Goal: Check status: Check status

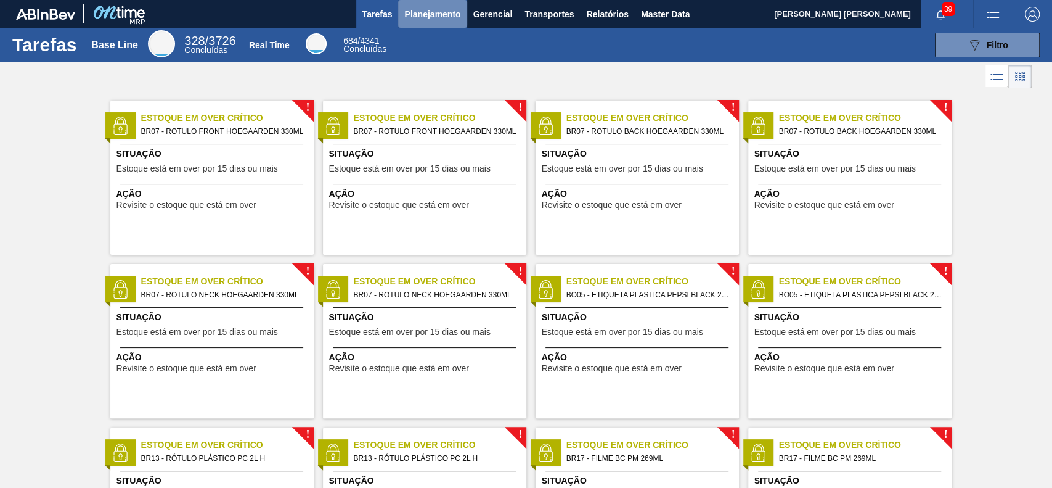
click at [443, 14] on span "Planejamento" at bounding box center [432, 14] width 56 height 15
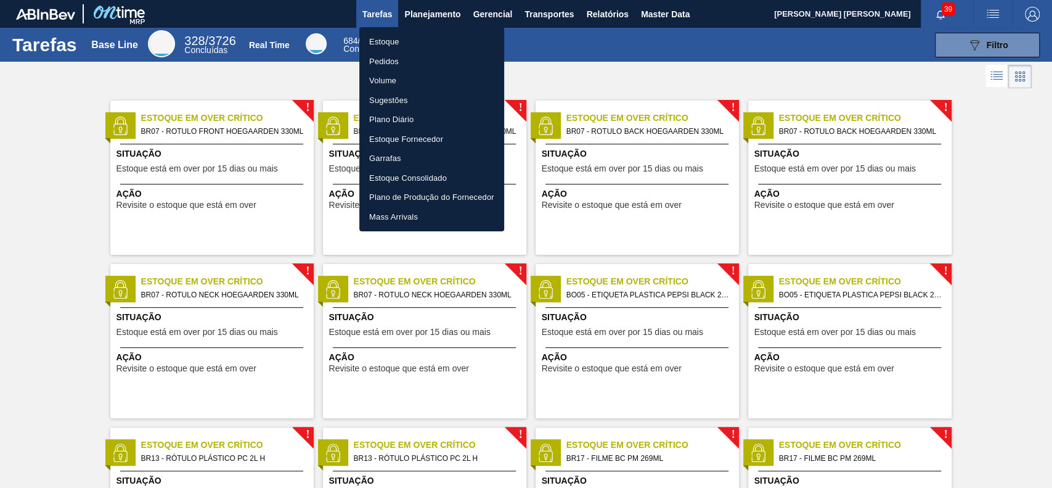
click at [410, 44] on li "Estoque" at bounding box center [431, 42] width 145 height 20
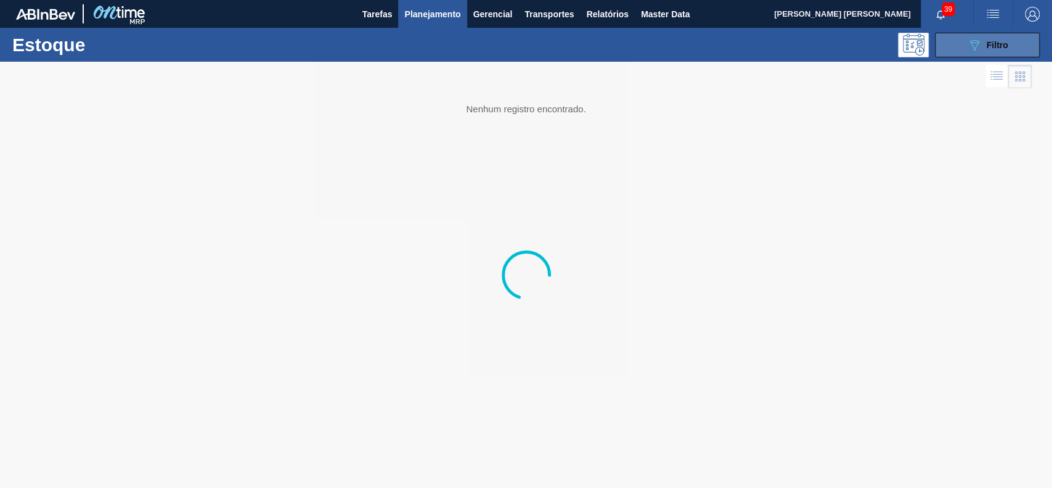
click at [967, 47] on icon "089F7B8B-B2A5-4AFE-B5C0-19BA573D28AC" at bounding box center [974, 45] width 15 height 15
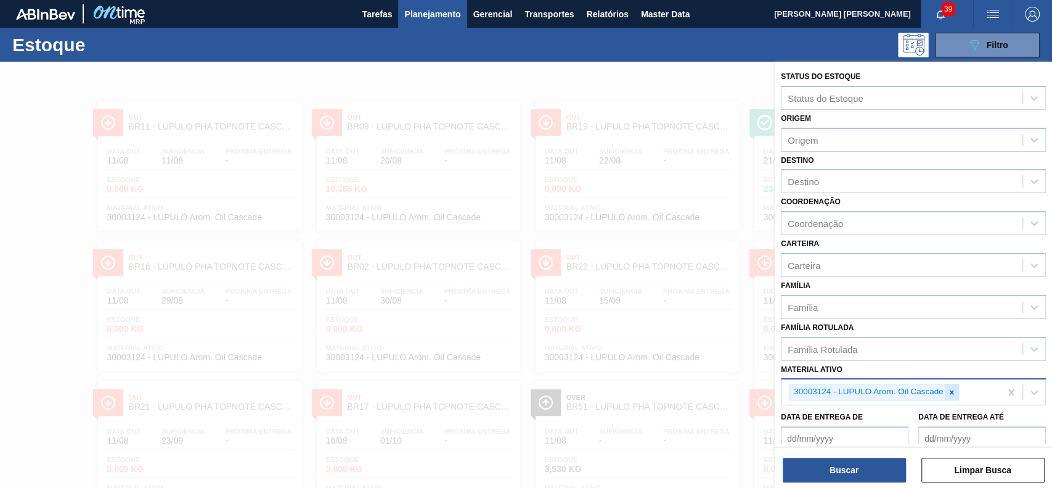
click at [945, 385] on div at bounding box center [952, 391] width 14 height 15
paste ativo "30007929"
type ativo "30007929"
click at [949, 388] on icon at bounding box center [951, 392] width 9 height 9
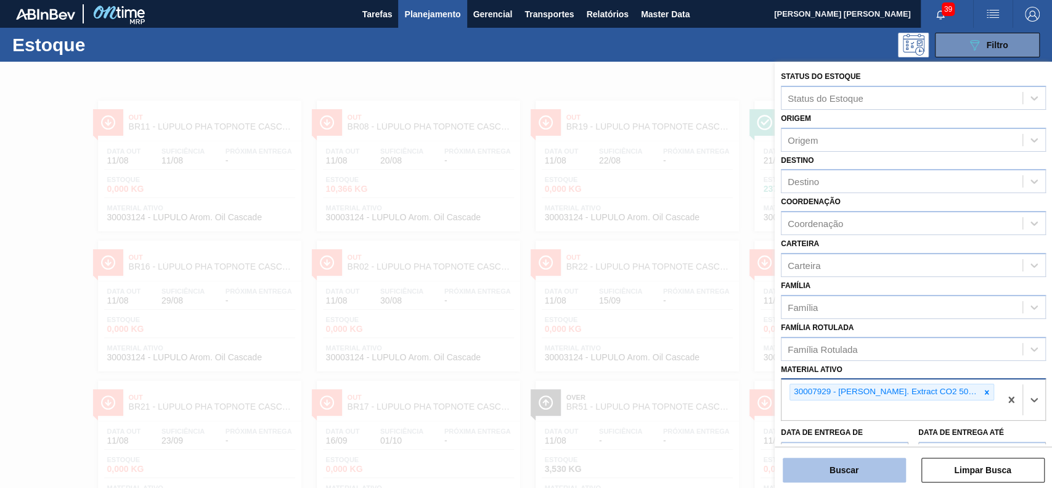
click at [876, 468] on button "Buscar" at bounding box center [844, 469] width 123 height 25
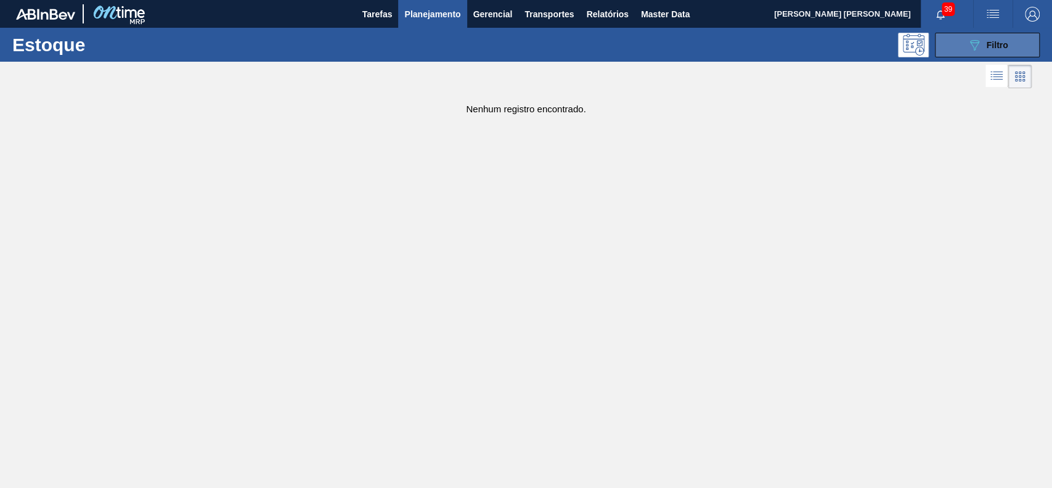
click at [965, 53] on button "089F7B8B-B2A5-4AFE-B5C0-19BA573D28AC Filtro" at bounding box center [987, 45] width 105 height 25
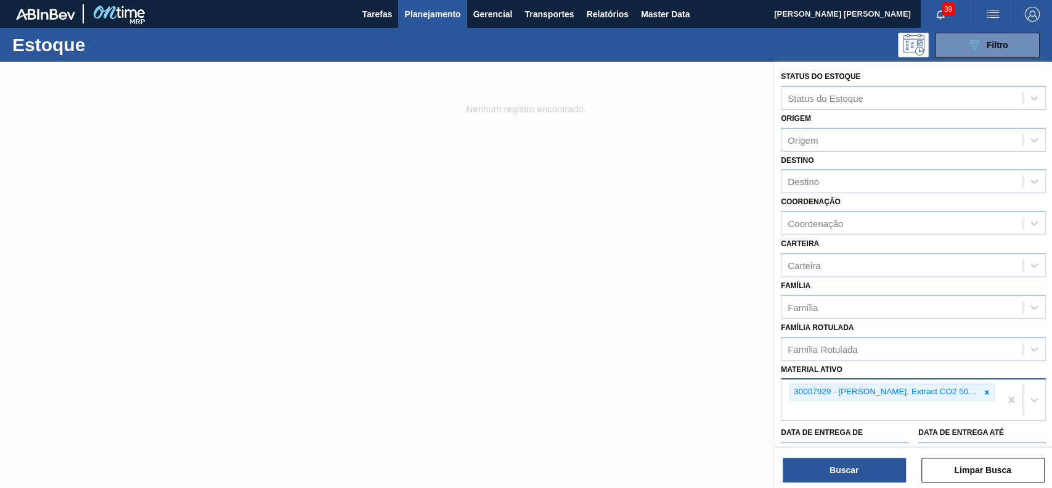
click at [986, 389] on icon at bounding box center [986, 392] width 9 height 9
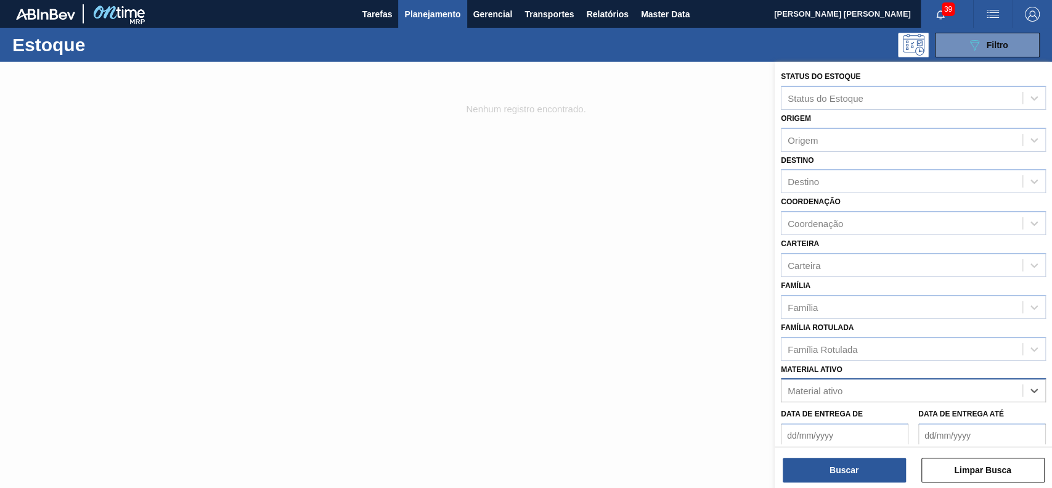
paste ativo "30010548"
type ativo "30010548"
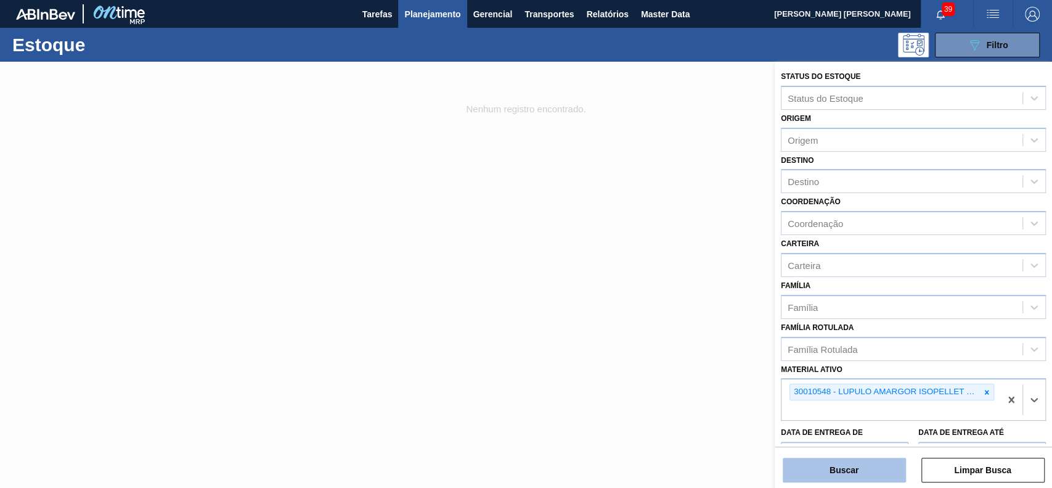
click at [862, 476] on button "Buscar" at bounding box center [844, 469] width 123 height 25
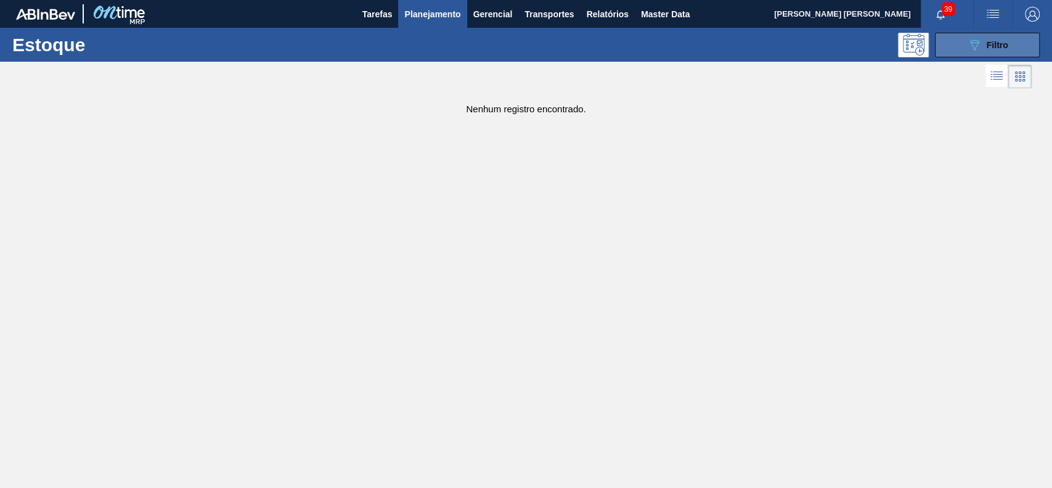
click at [981, 42] on icon "089F7B8B-B2A5-4AFE-B5C0-19BA573D28AC" at bounding box center [974, 45] width 15 height 15
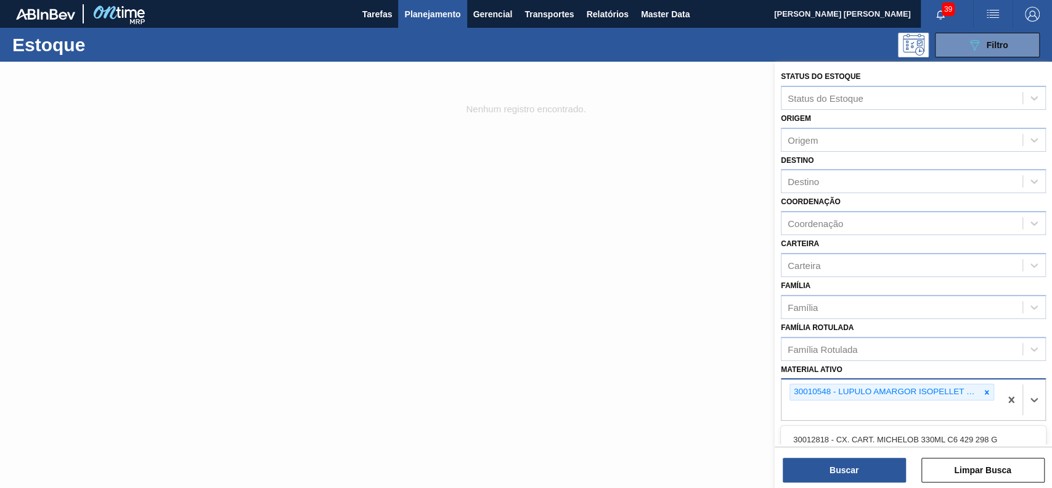
click at [957, 392] on div "30010548 - LUPULO AMARGOR ISOPELLET BRAVO T90" at bounding box center [885, 391] width 190 height 15
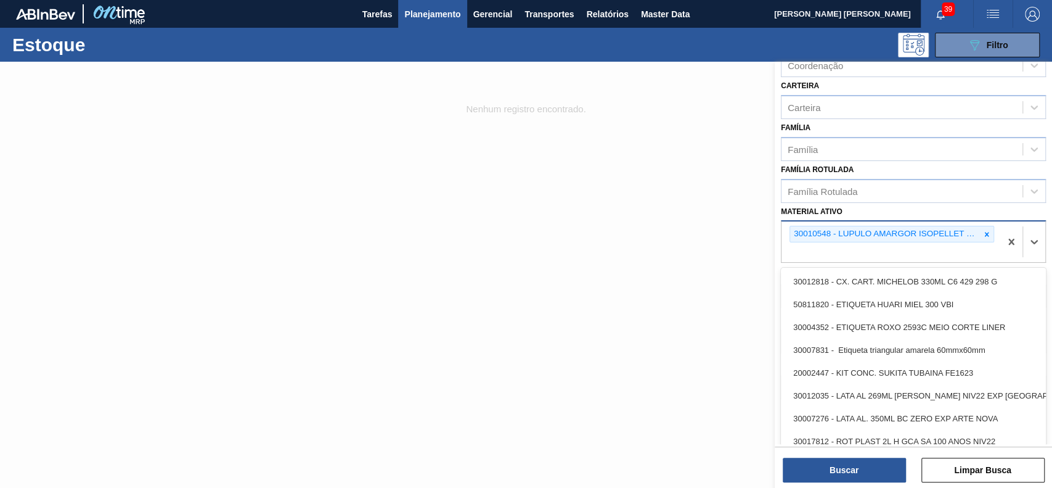
scroll to position [164, 0]
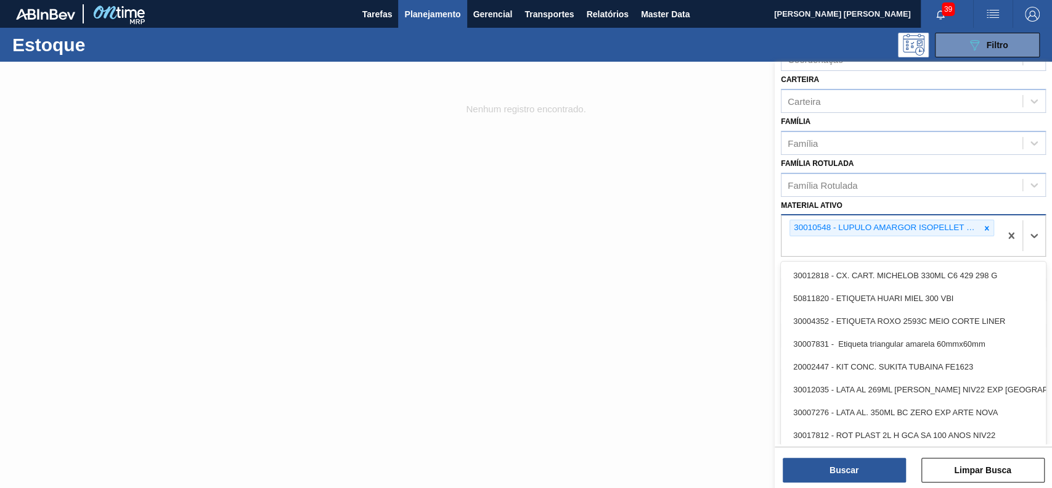
paste ativo "30010548"
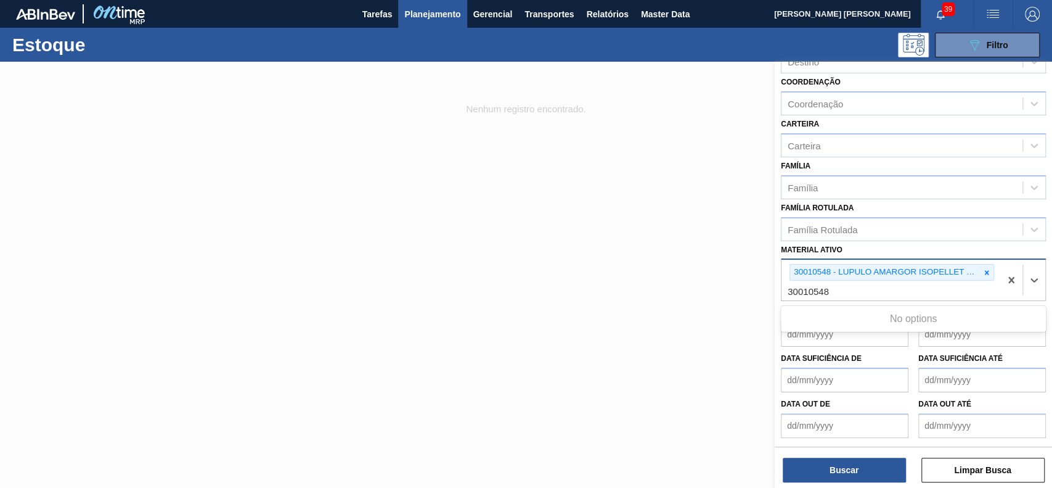
scroll to position [118, 0]
click at [982, 275] on icon at bounding box center [986, 274] width 9 height 9
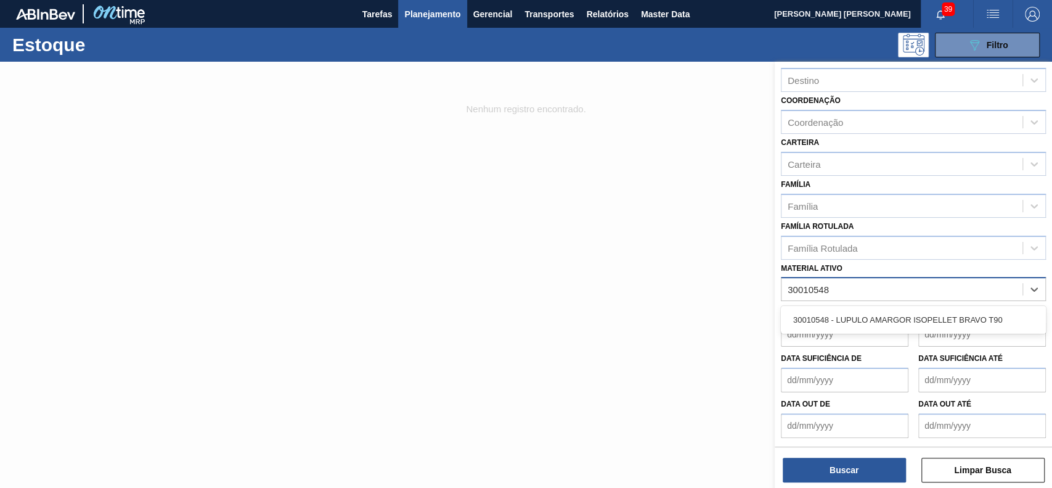
scroll to position [99, 0]
type ativo "30010548"
click at [649, 331] on div at bounding box center [526, 306] width 1052 height 488
